Goal: Information Seeking & Learning: Learn about a topic

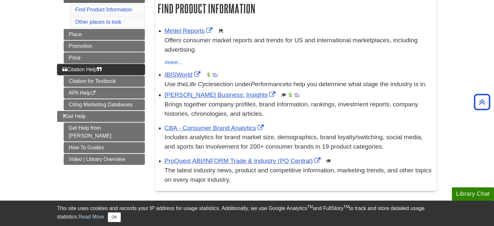
scroll to position [47, 0]
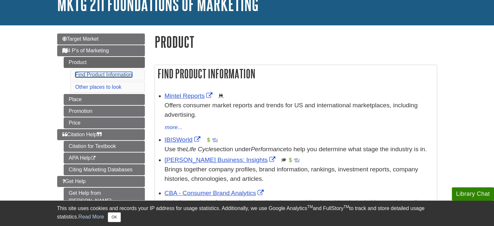
click at [100, 74] on link "Find Product Information" at bounding box center [103, 75] width 57 height 6
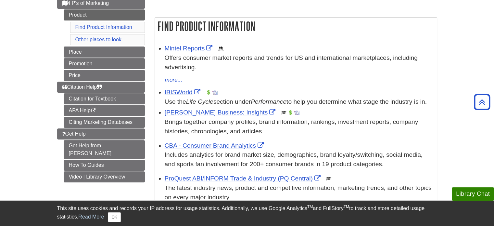
scroll to position [80, 0]
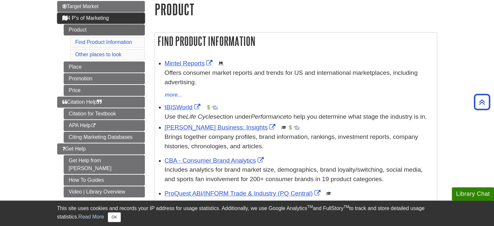
click at [100, 19] on span "4 P's of Marketing" at bounding box center [85, 18] width 47 height 6
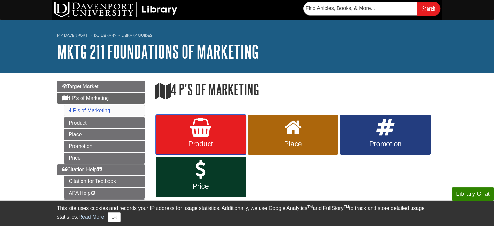
click at [192, 129] on icon at bounding box center [200, 127] width 21 height 19
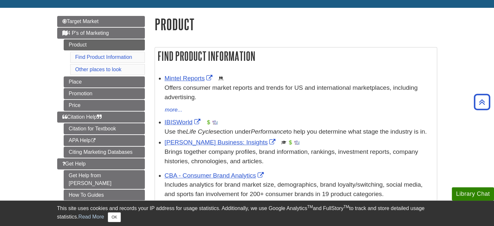
scroll to position [65, 0]
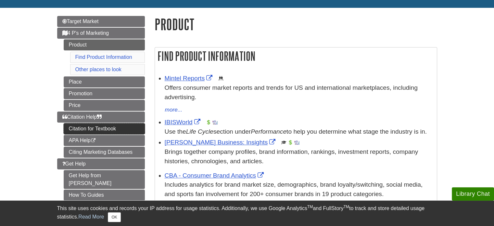
click at [90, 126] on link "Citation for Textbook" at bounding box center [104, 128] width 81 height 11
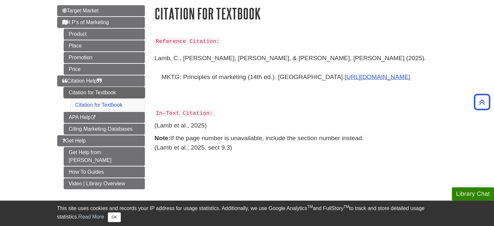
scroll to position [65, 0]
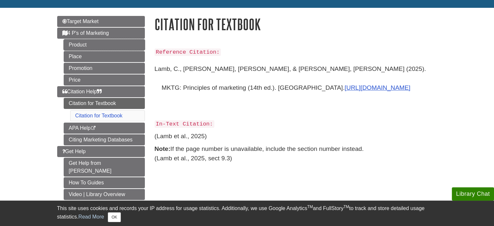
click at [93, 39] on li "4 P's of Marketing Product Place Promotion Price" at bounding box center [101, 57] width 88 height 58
click at [93, 77] on link "Price" at bounding box center [104, 79] width 81 height 11
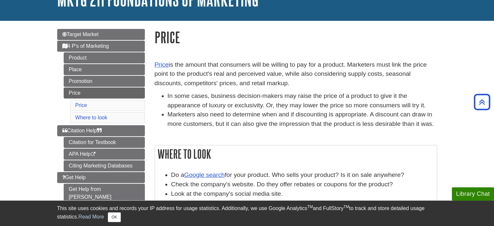
scroll to position [32, 0]
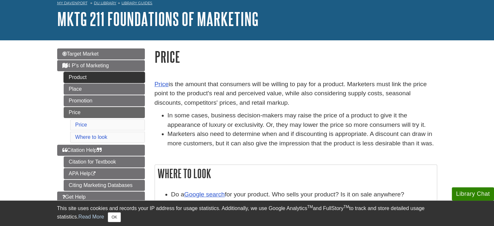
click at [84, 77] on link "Product" at bounding box center [104, 77] width 81 height 11
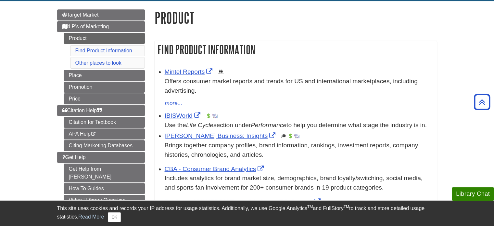
scroll to position [65, 0]
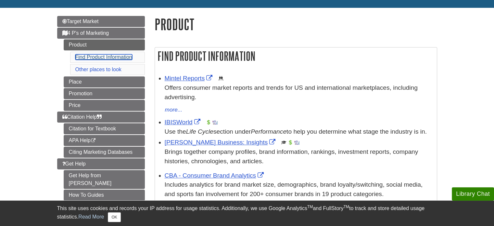
click at [122, 54] on link "Find Product Information" at bounding box center [103, 57] width 57 height 6
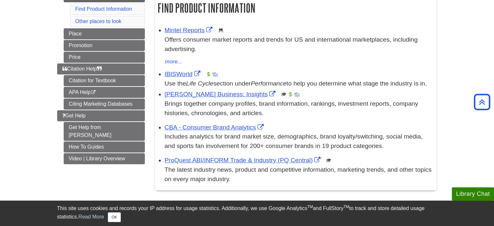
scroll to position [112, 0]
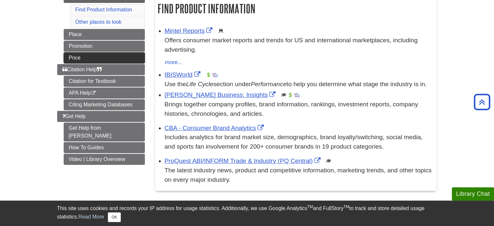
click at [76, 59] on link "Price" at bounding box center [104, 57] width 81 height 11
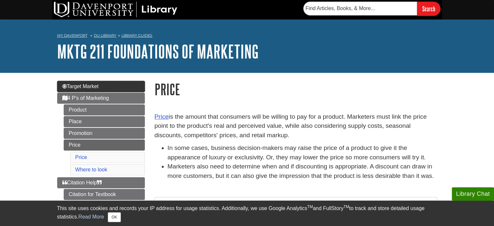
click at [96, 87] on span "Target Market" at bounding box center [80, 86] width 36 height 6
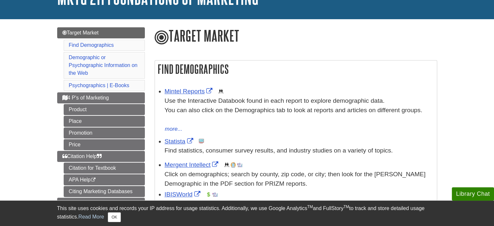
scroll to position [65, 0]
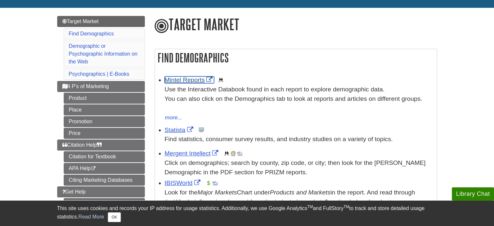
click at [186, 79] on link "Mintel Reports" at bounding box center [190, 79] width 50 height 7
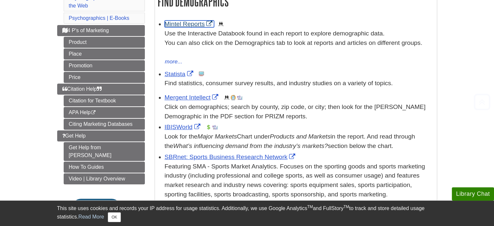
scroll to position [130, 0]
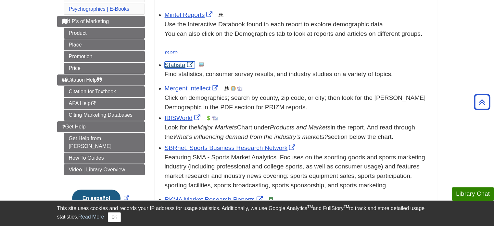
click at [181, 65] on link "Statista" at bounding box center [180, 64] width 30 height 7
